Goal: Use online tool/utility: Utilize a website feature to perform a specific function

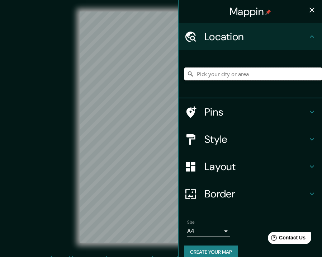
click at [197, 80] on input "Pick your city or area" at bounding box center [253, 73] width 138 height 13
click at [198, 79] on input "Pick your city or area" at bounding box center [253, 73] width 138 height 13
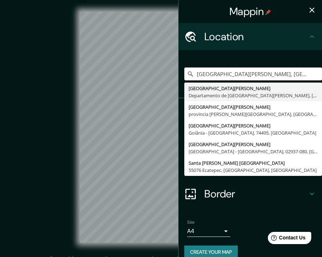
type input "[GEOGRAPHIC_DATA][PERSON_NAME], [GEOGRAPHIC_DATA][PERSON_NAME], [GEOGRAPHIC_DAT…"
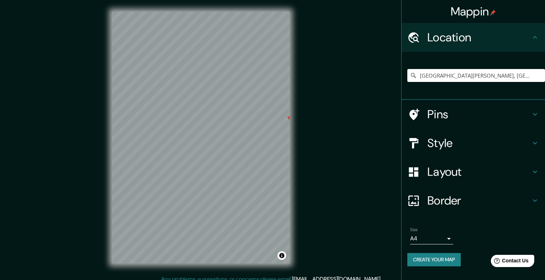
click at [322, 113] on h4 "Pins" at bounding box center [479, 114] width 103 height 14
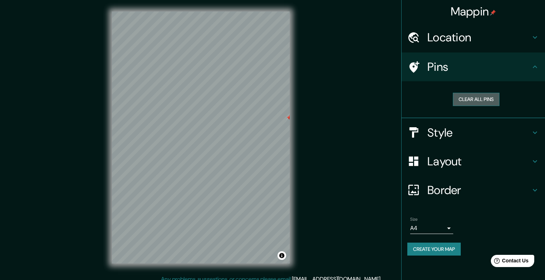
click at [322, 102] on button "Clear all pins" at bounding box center [476, 99] width 47 height 13
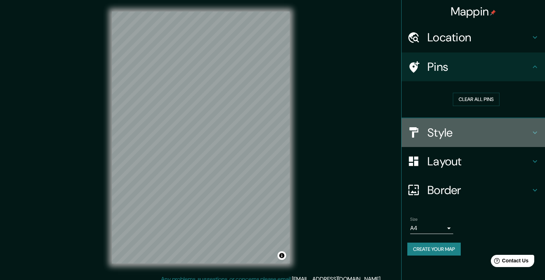
click at [322, 134] on h4 "Style" at bounding box center [479, 132] width 103 height 14
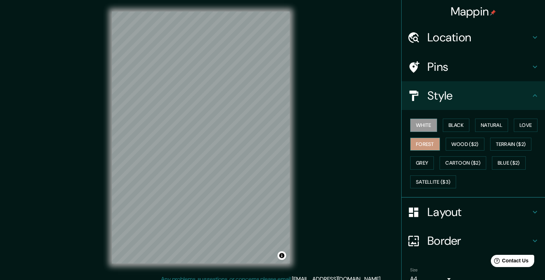
click at [322, 146] on button "Forest" at bounding box center [426, 143] width 30 height 13
click at [322, 143] on button "Terrain ($2)" at bounding box center [512, 143] width 42 height 13
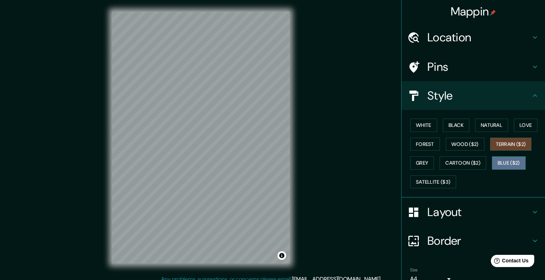
click at [322, 163] on button "Blue ($2)" at bounding box center [509, 162] width 34 height 13
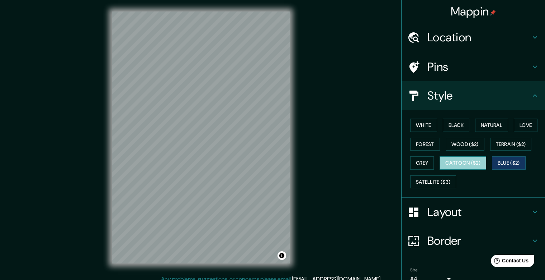
click at [322, 162] on button "Cartoon ($2)" at bounding box center [463, 162] width 47 height 13
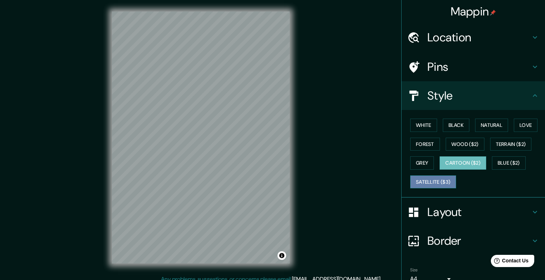
click at [322, 181] on button "Satellite ($3)" at bounding box center [434, 181] width 46 height 13
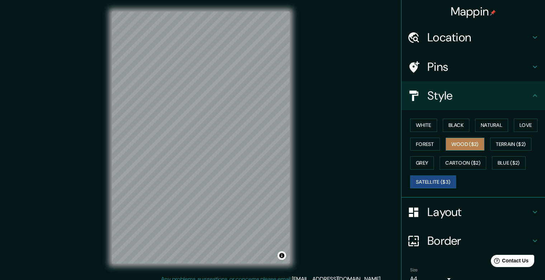
click at [322, 145] on button "Wood ($2)" at bounding box center [465, 143] width 39 height 13
click at [322, 70] on h4 "Pins" at bounding box center [479, 67] width 103 height 14
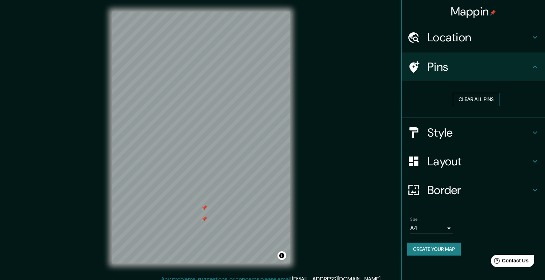
click at [322, 98] on button "Clear all pins" at bounding box center [476, 99] width 47 height 13
